Goal: Transaction & Acquisition: Purchase product/service

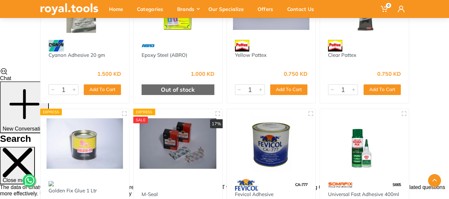
scroll to position [133, 0]
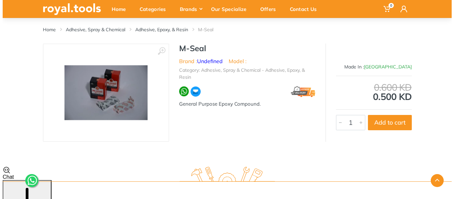
scroll to position [32, 0]
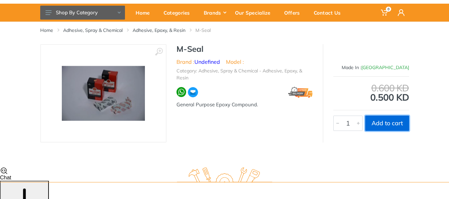
click at [380, 127] on button "Add to cart" at bounding box center [388, 123] width 44 height 15
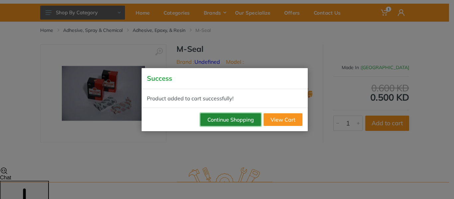
click at [234, 123] on button "Continue Shopping" at bounding box center [231, 119] width 61 height 13
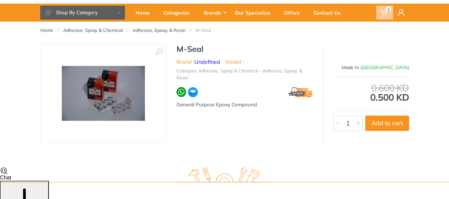
click at [388, 12] on icon at bounding box center [384, 12] width 7 height 7
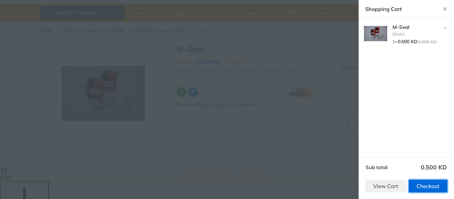
click at [417, 184] on link "Checkout" at bounding box center [428, 186] width 39 height 13
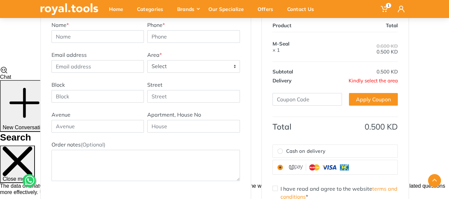
scroll to position [100, 0]
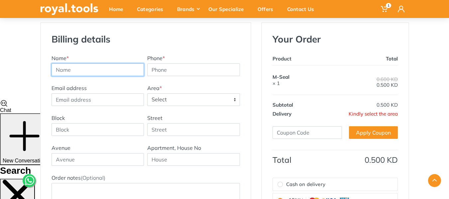
click at [98, 72] on input "text" at bounding box center [98, 70] width 93 height 13
type input "[PERSON_NAME]"
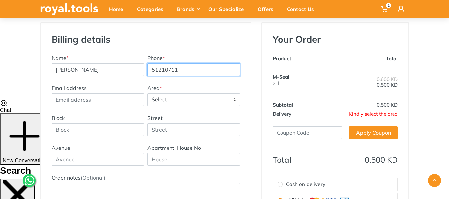
type input "51210711"
click at [235, 101] on span "Select" at bounding box center [194, 100] width 92 height 12
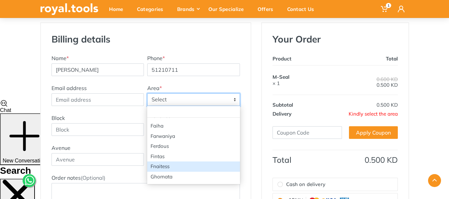
scroll to position [366, 0]
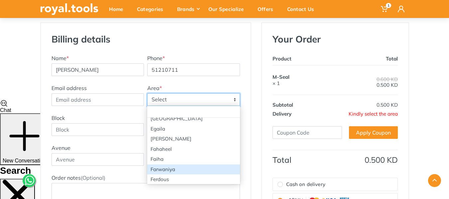
select select "18"
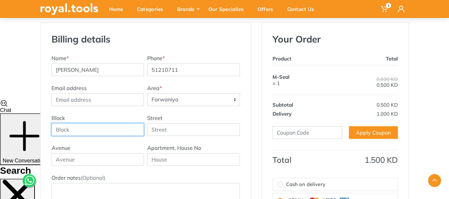
click at [95, 133] on input "Block" at bounding box center [98, 129] width 93 height 13
type input "1"
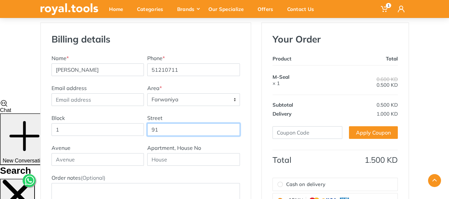
type input "91"
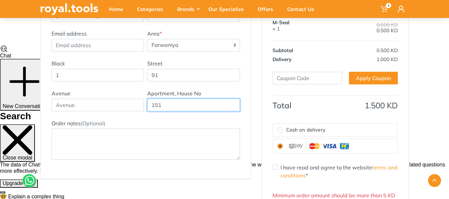
scroll to position [166, 0]
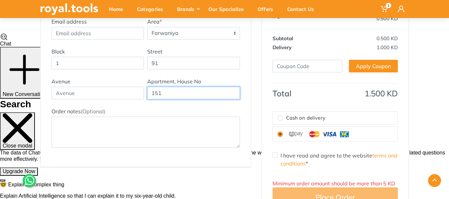
type input "151"
click at [282, 118] on input "Cash on delivery" at bounding box center [280, 117] width 5 height 5
radio input "true"
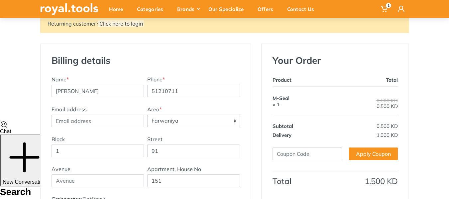
scroll to position [67, 0]
